Goal: Information Seeking & Learning: Learn about a topic

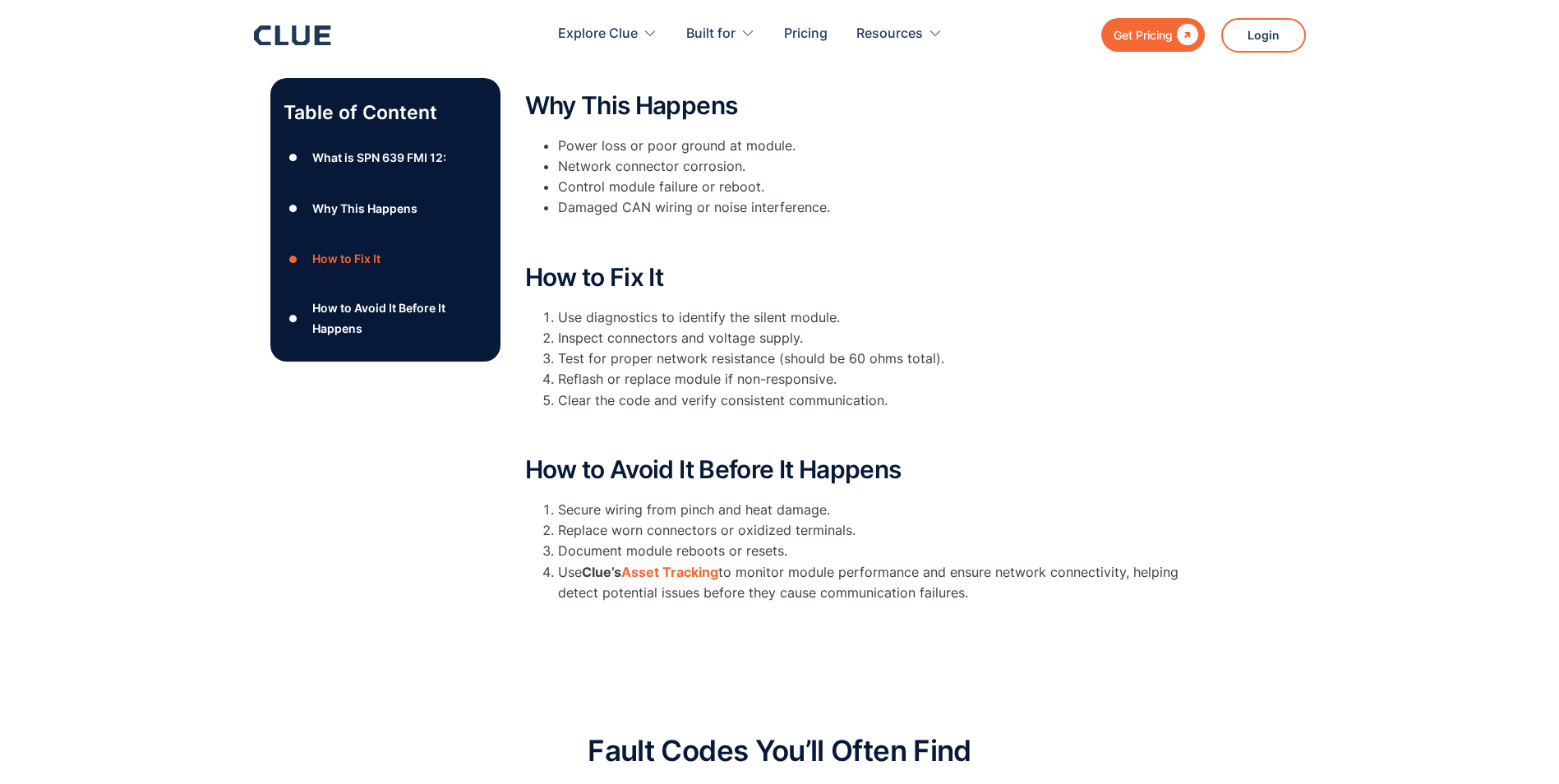
scroll to position [493, 0]
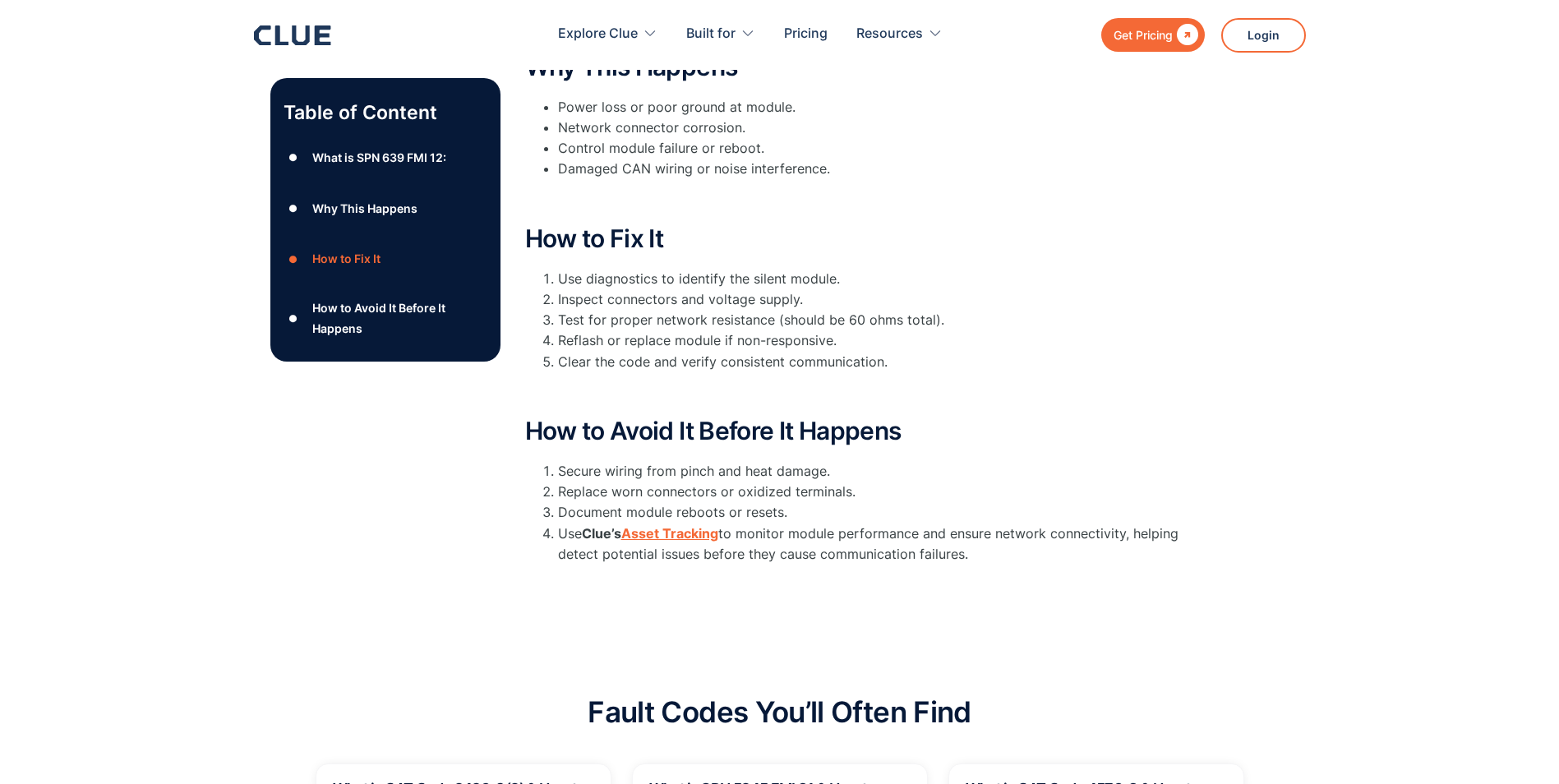
click at [646, 532] on strong "Asset Tracking" at bounding box center [669, 532] width 97 height 17
